Goal: Information Seeking & Learning: Understand process/instructions

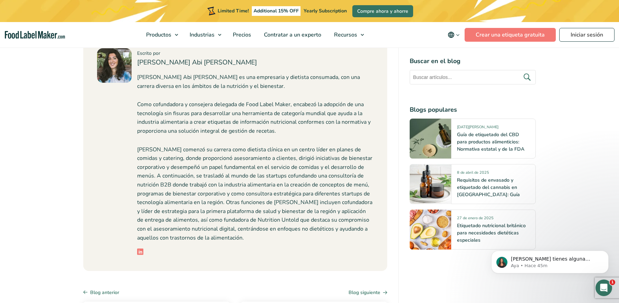
scroll to position [3280, 0]
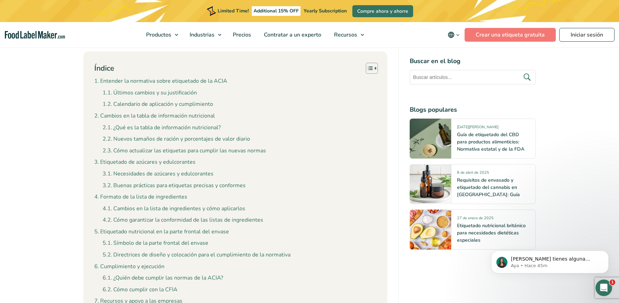
scroll to position [629, 0]
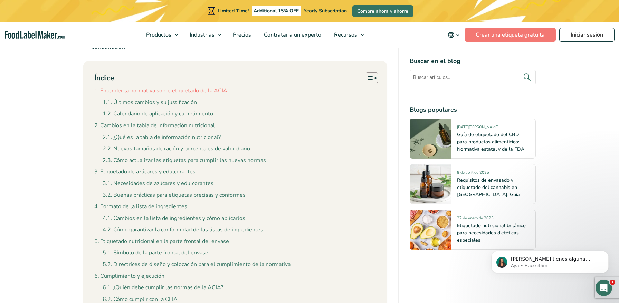
click at [214, 87] on link "Entender la normativa sobre etiquetado de la ACIA" at bounding box center [160, 91] width 133 height 9
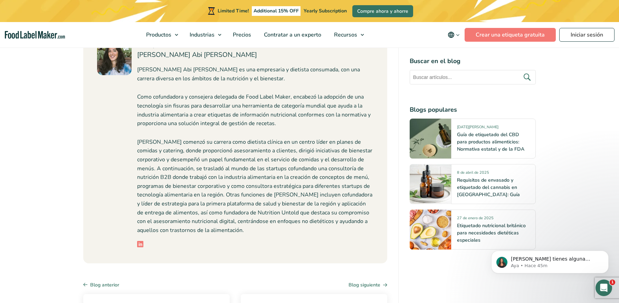
scroll to position [3493, 0]
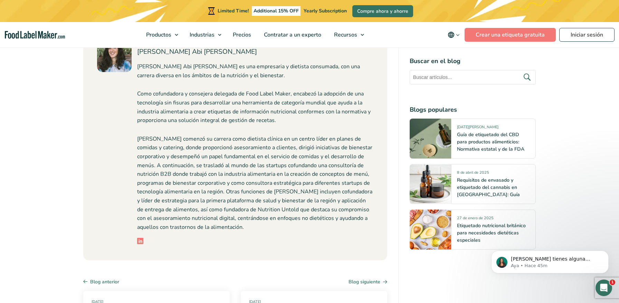
scroll to position [629, 0]
